Goal: Task Accomplishment & Management: Manage account settings

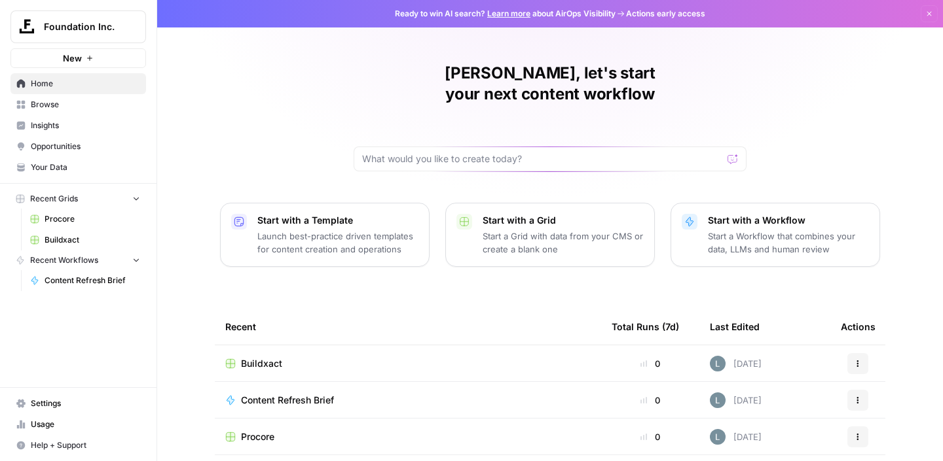
click at [65, 400] on span "Settings" at bounding box center [85, 404] width 109 height 12
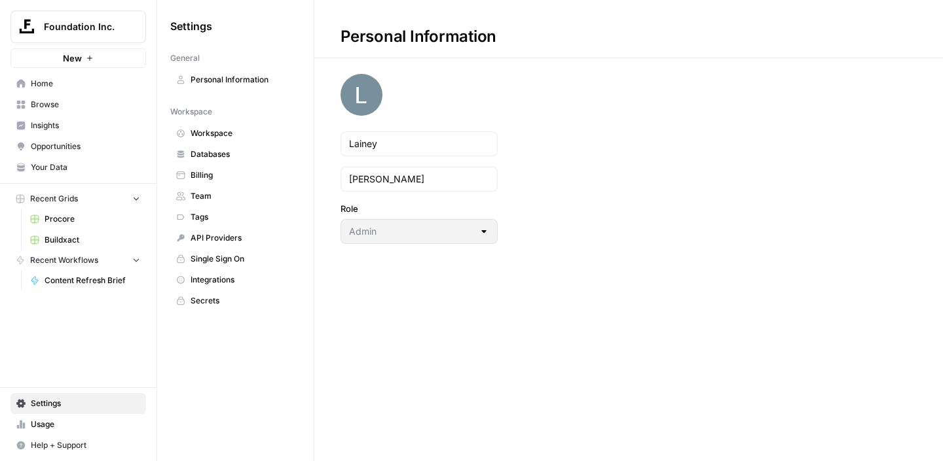
click at [197, 196] on span "Team" at bounding box center [242, 196] width 104 height 12
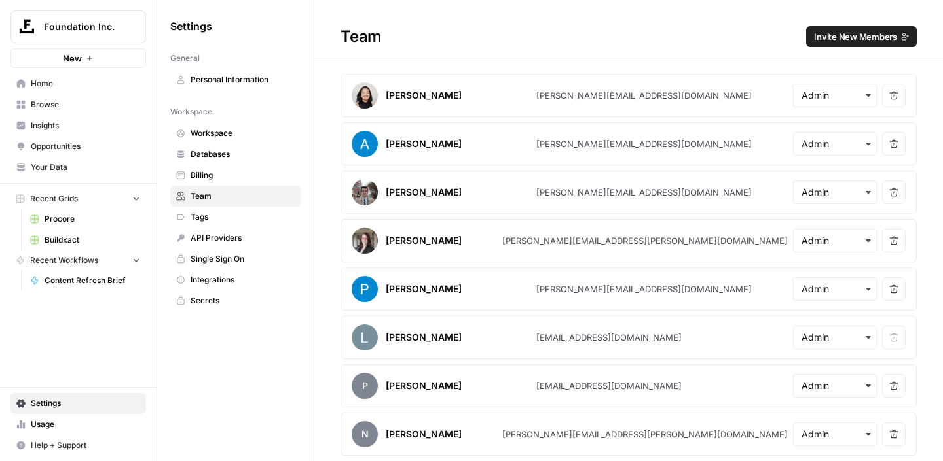
click at [838, 31] on span "Invite New Members" at bounding box center [855, 36] width 83 height 13
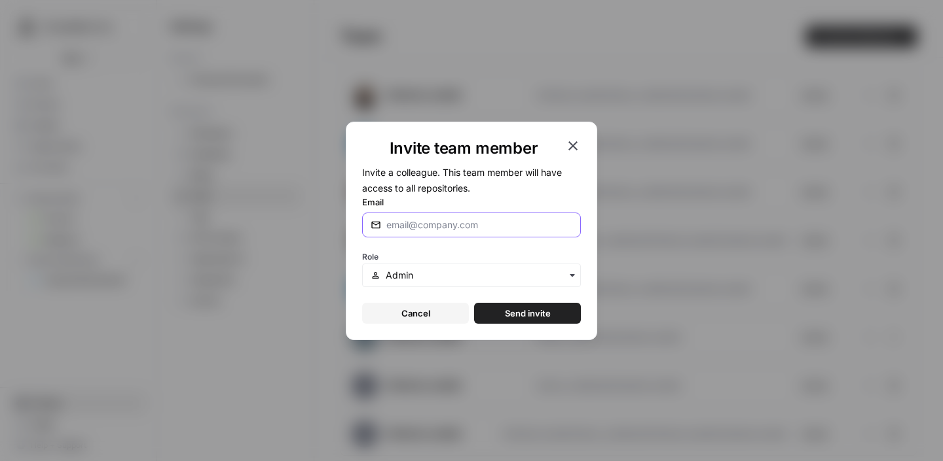
click at [433, 220] on input "Email" at bounding box center [476, 225] width 181 height 13
type input "sar"
drag, startPoint x: 408, startPoint y: 226, endPoint x: 383, endPoint y: 223, distance: 25.0
click at [383, 223] on div "sar" at bounding box center [471, 225] width 219 height 25
paste input "[PERSON_NAME][EMAIL_ADDRESS][PERSON_NAME][DOMAIN_NAME]"
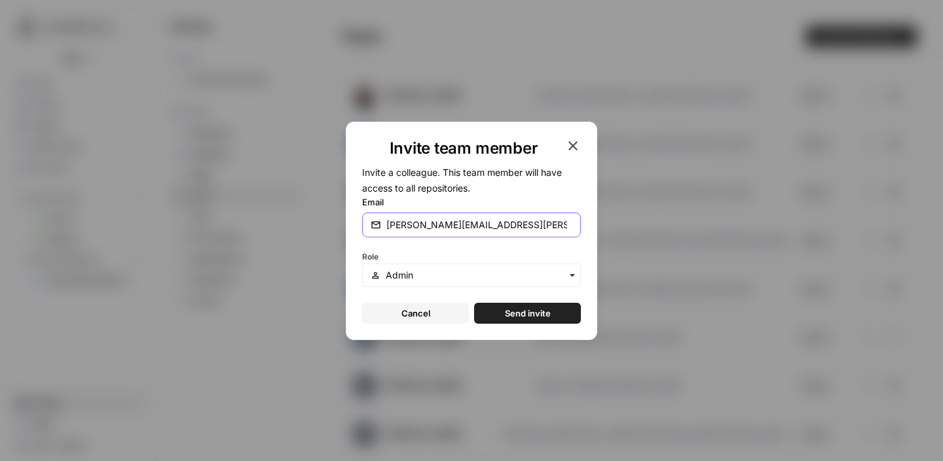
type input "[PERSON_NAME][EMAIL_ADDRESS][PERSON_NAME][DOMAIN_NAME]"
click at [496, 312] on button "Send invite" at bounding box center [527, 313] width 107 height 21
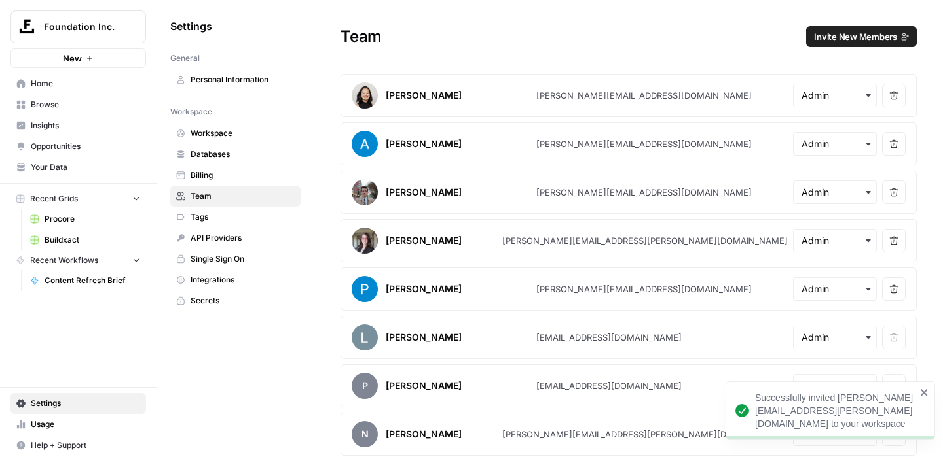
click at [56, 219] on span "Procore" at bounding box center [93, 219] width 96 height 12
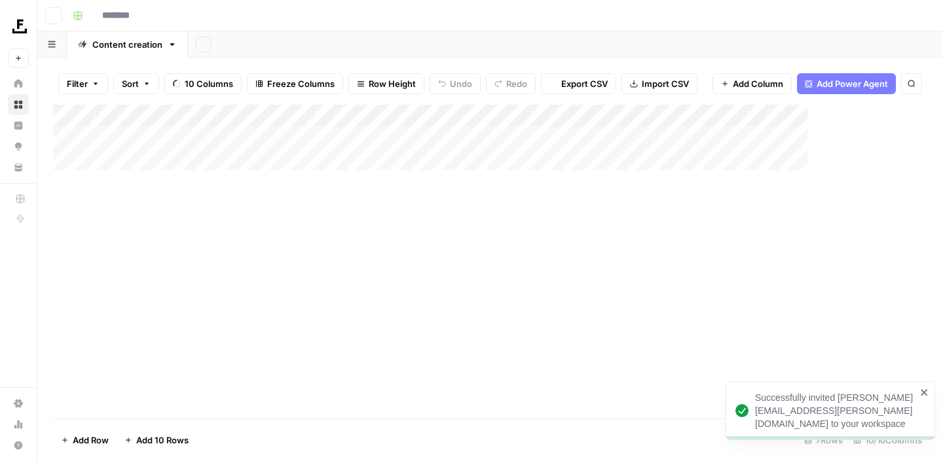
type input "*******"
